Goal: Find specific page/section: Find specific page/section

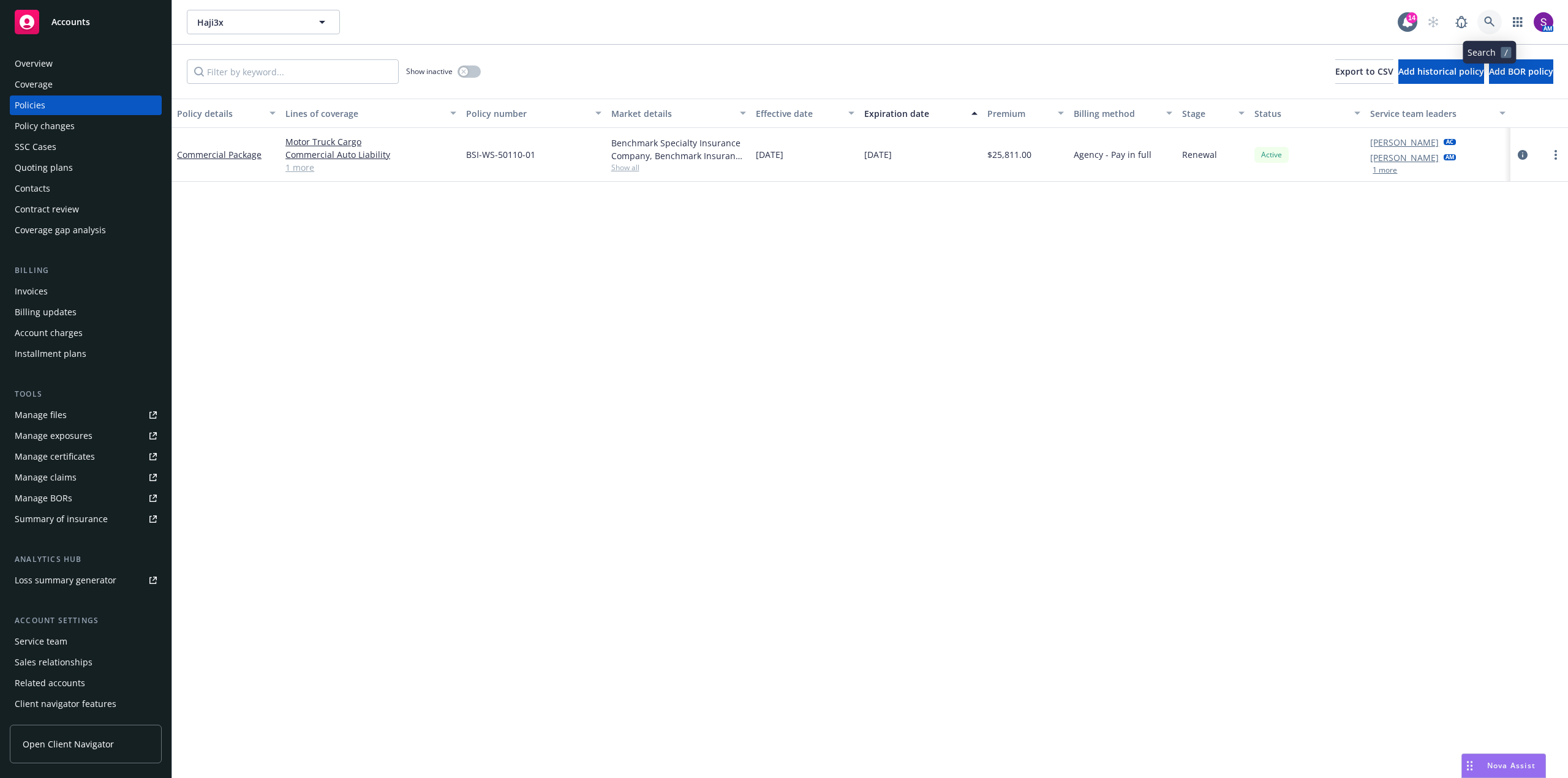
click at [1490, 18] on icon at bounding box center [1489, 21] width 11 height 11
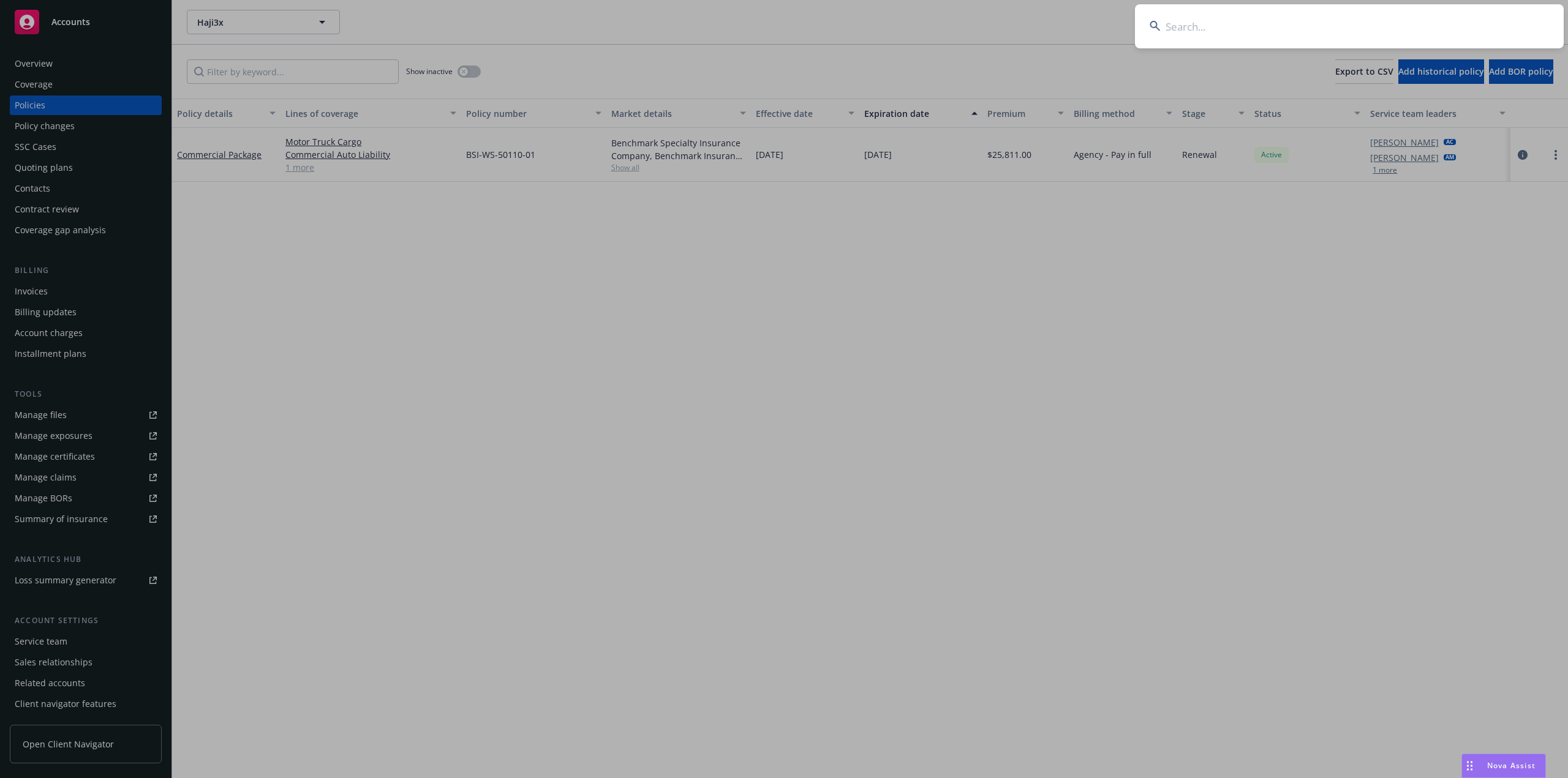
click at [1217, 31] on input at bounding box center [1350, 27] width 429 height 44
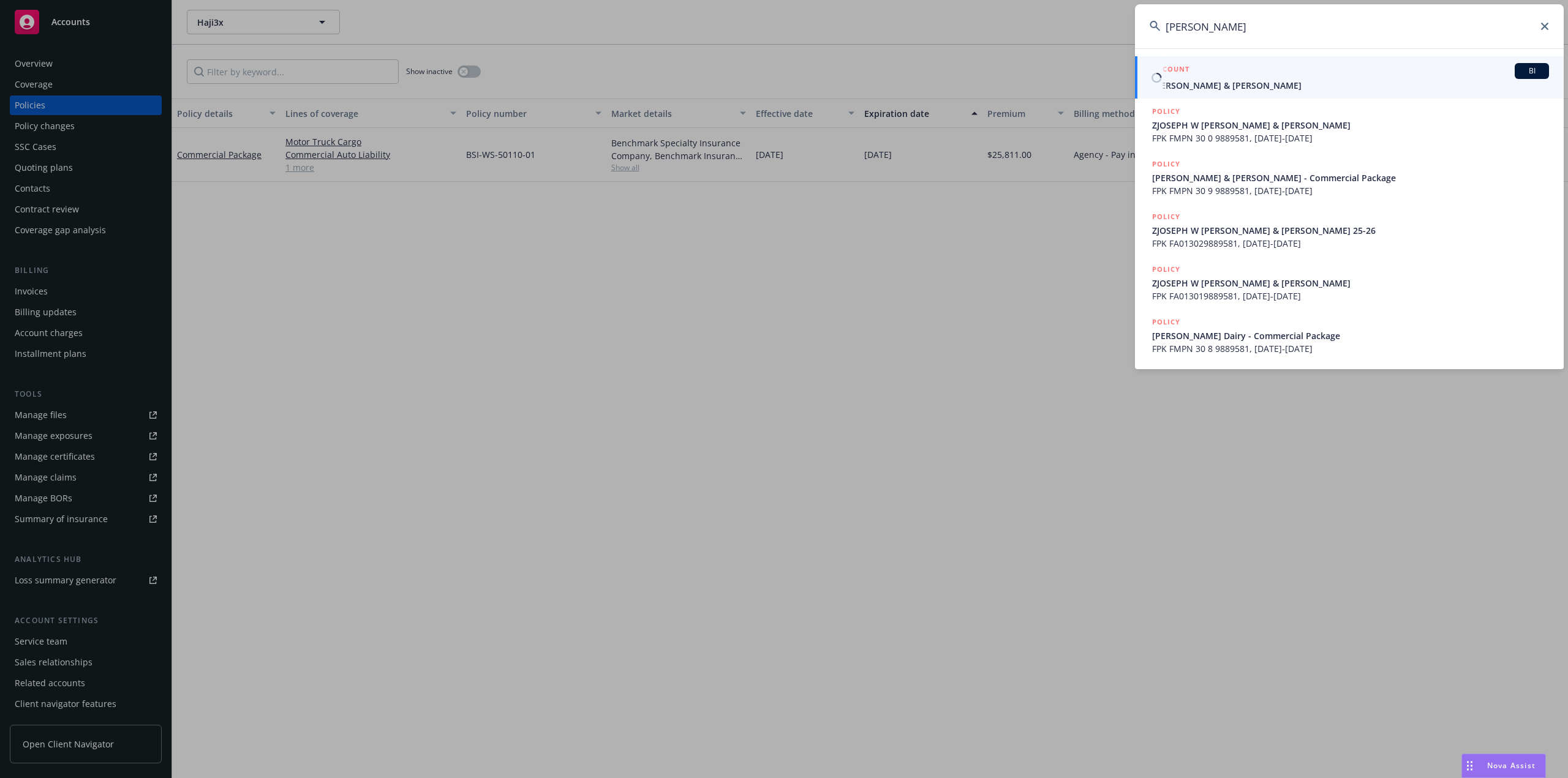
type input "[PERSON_NAME]"
click at [1259, 80] on span "[PERSON_NAME] & [PERSON_NAME]" at bounding box center [1350, 86] width 397 height 13
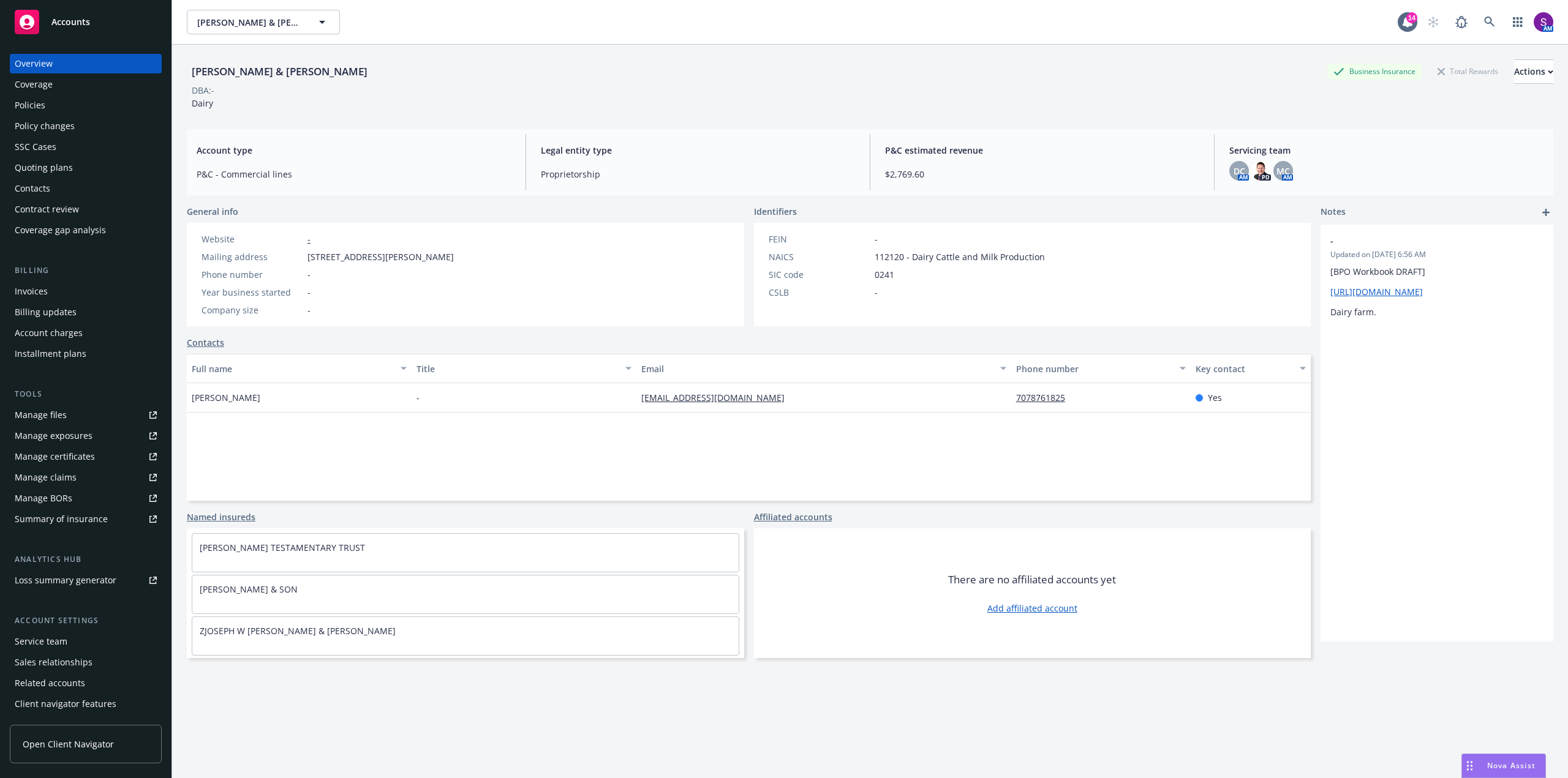
click at [58, 106] on div "Policies" at bounding box center [86, 105] width 142 height 19
